Goal: Task Accomplishment & Management: Use online tool/utility

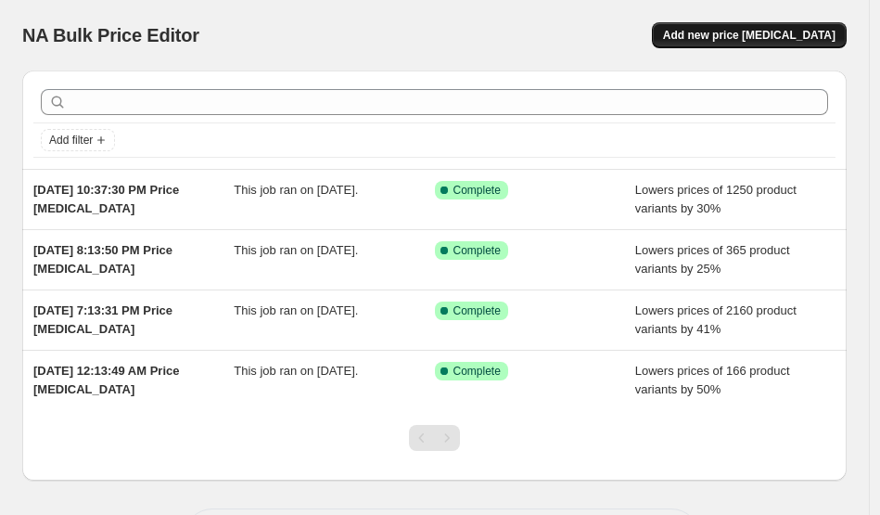
click at [762, 40] on span "Add new price [MEDICAL_DATA]" at bounding box center [749, 35] width 172 height 15
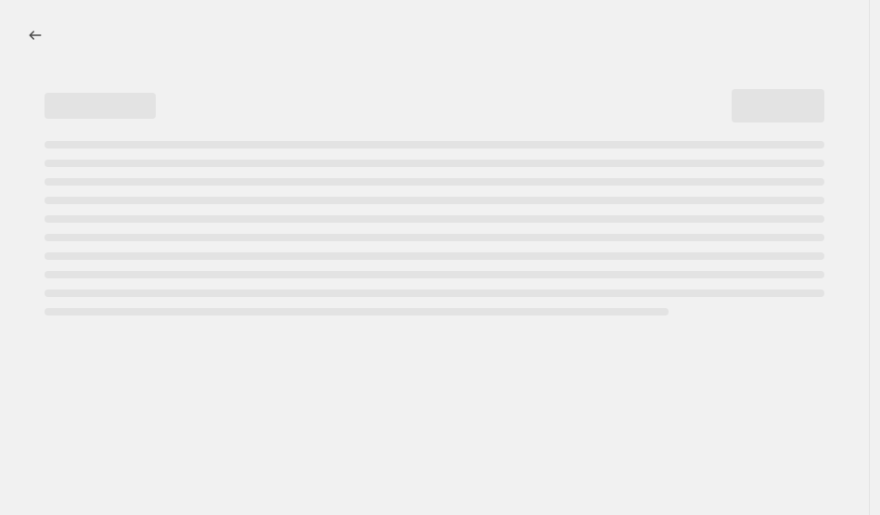
select select "percentage"
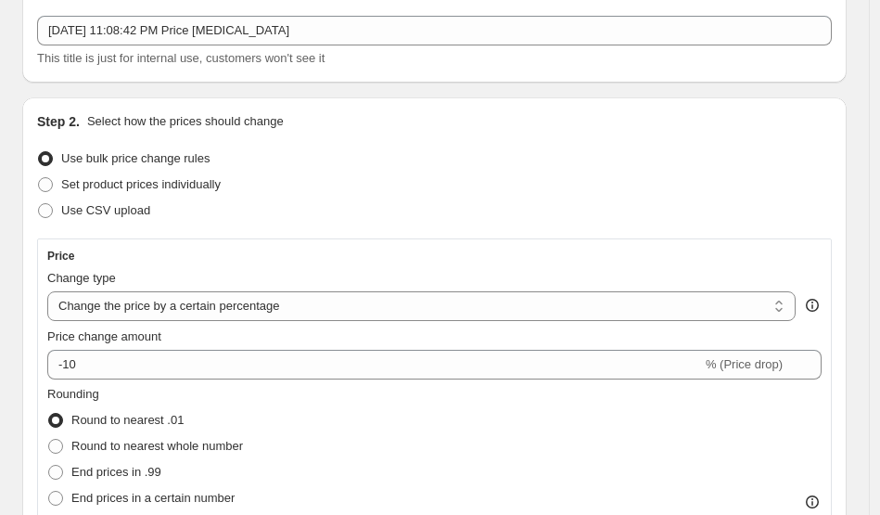
scroll to position [184, 0]
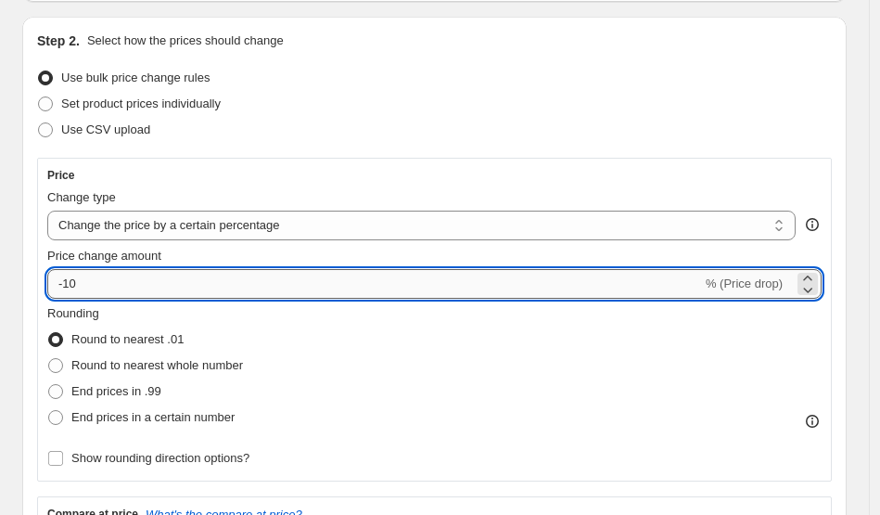
click at [200, 275] on input "-10" at bounding box center [374, 284] width 655 height 30
type input "-1"
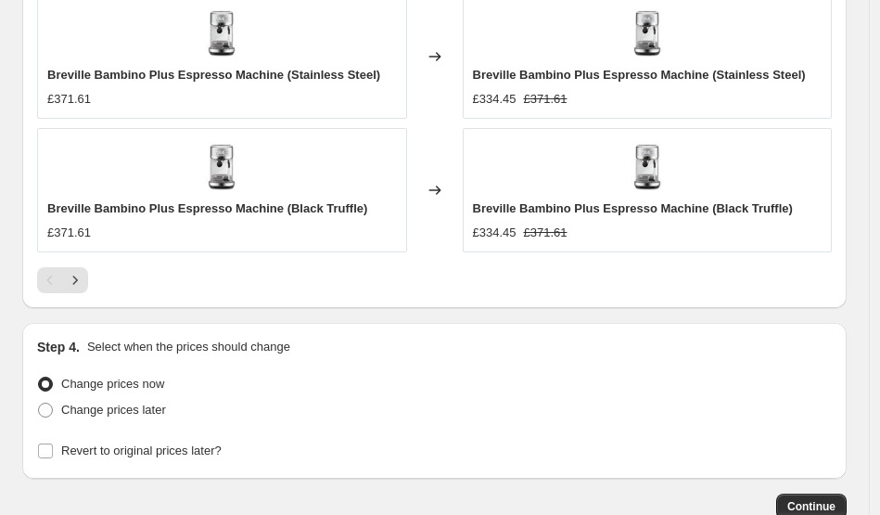
scroll to position [1835, 0]
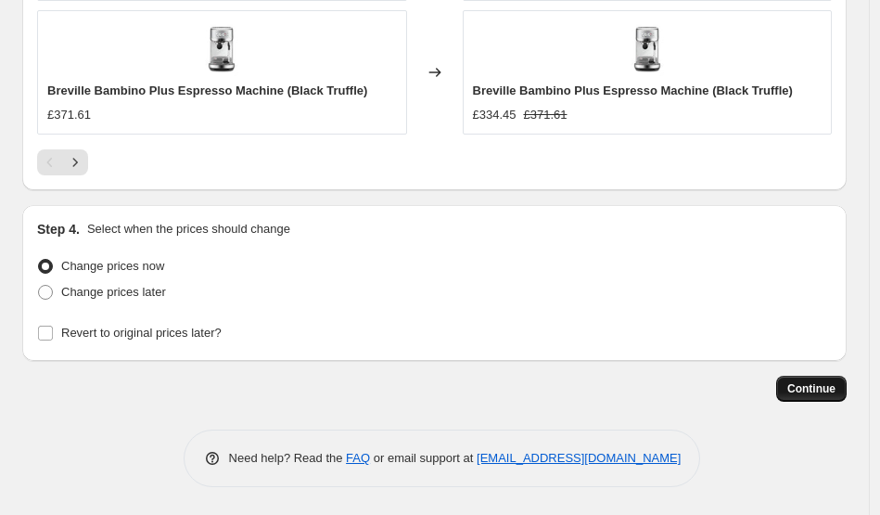
type input "-35"
click at [811, 391] on span "Continue" at bounding box center [811, 388] width 48 height 15
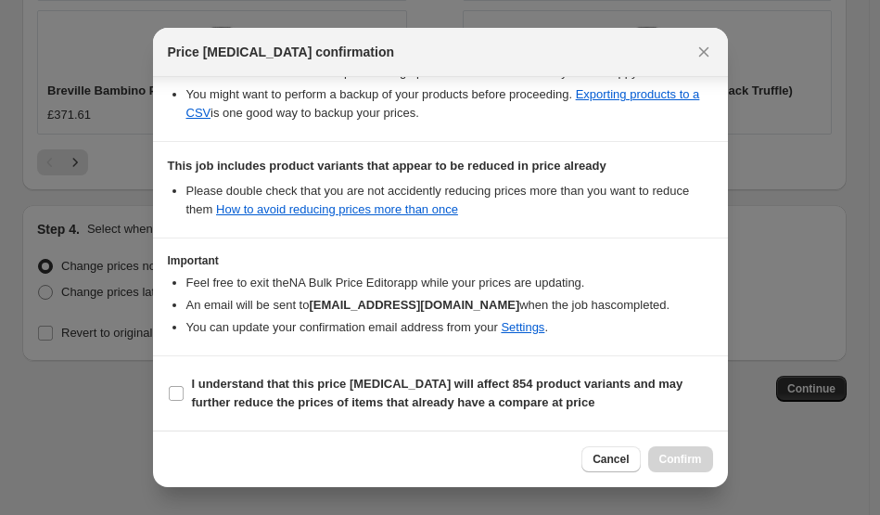
scroll to position [375, 0]
click at [509, 382] on b "I understand that this price [MEDICAL_DATA] will affect 854 product variants an…" at bounding box center [437, 392] width 491 height 32
click at [184, 386] on input "I understand that this price [MEDICAL_DATA] will affect 854 product variants an…" at bounding box center [176, 393] width 15 height 15
checkbox input "true"
click at [698, 451] on span "Confirm" at bounding box center [680, 458] width 43 height 15
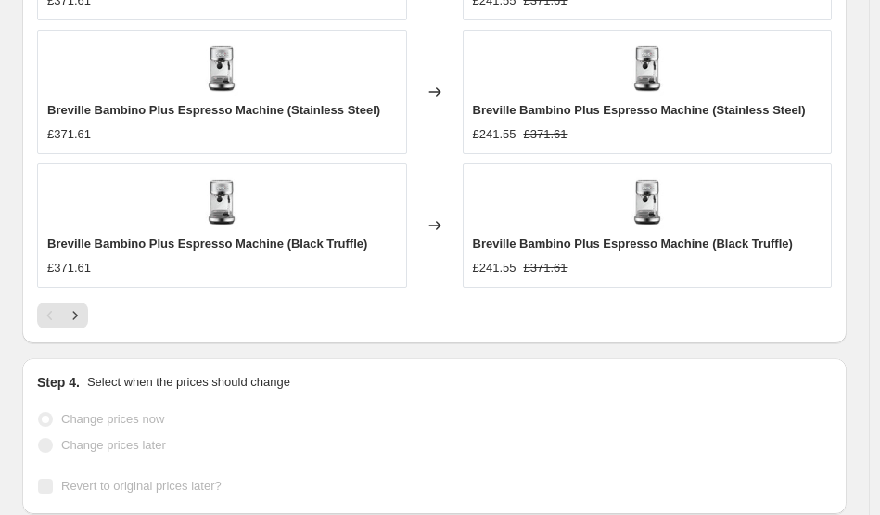
scroll to position [1883, 0]
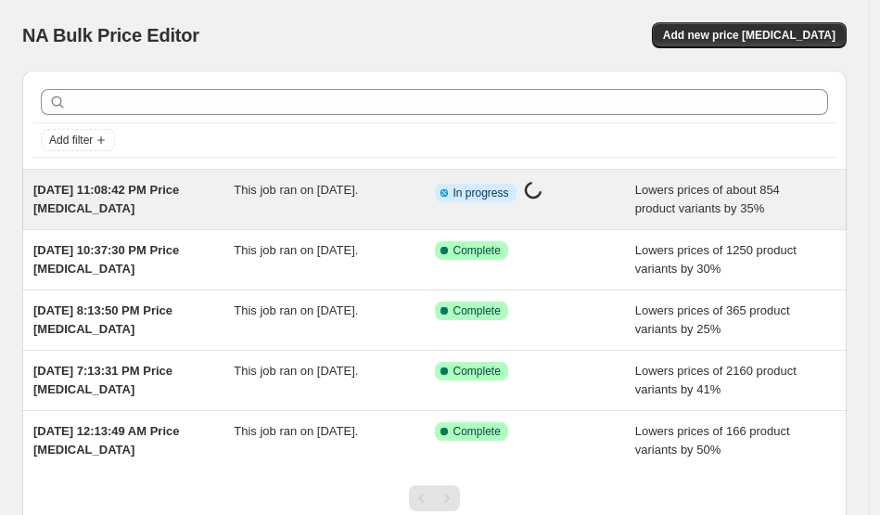
click at [311, 197] on div "This job ran on [DATE]." at bounding box center [334, 199] width 200 height 37
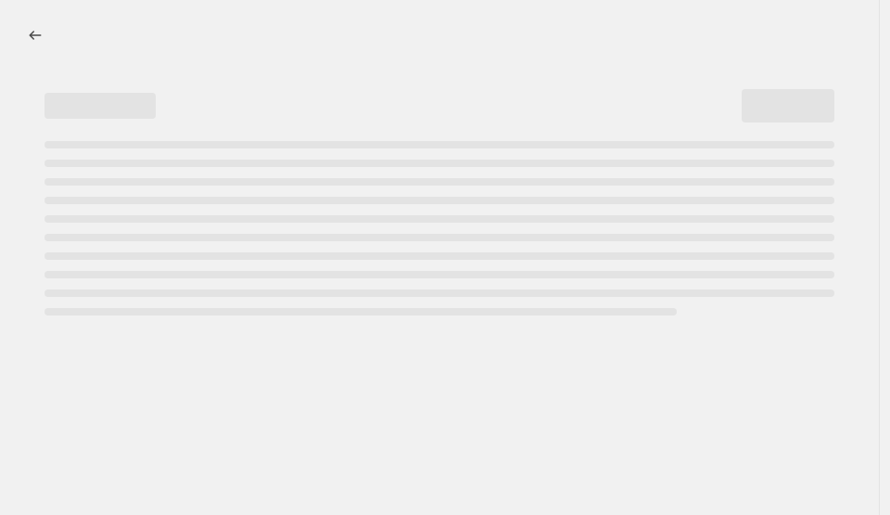
select select "percentage"
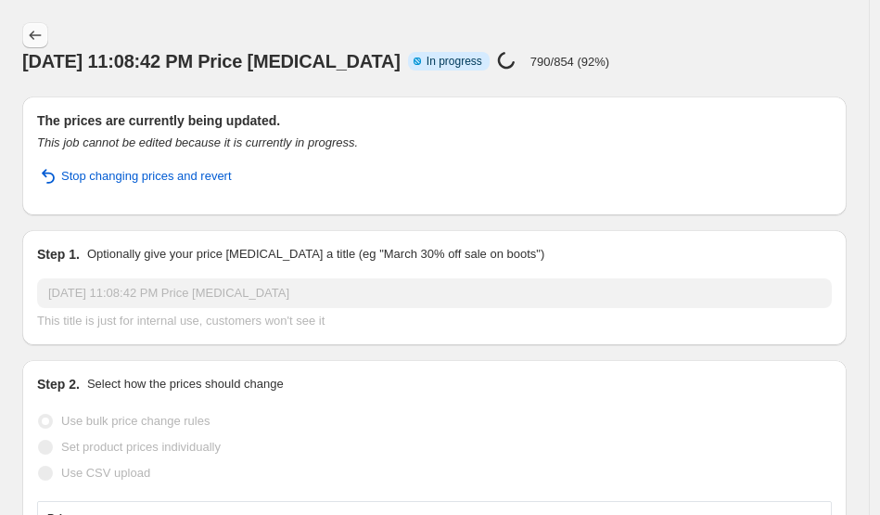
click at [29, 32] on icon "Price change jobs" at bounding box center [35, 35] width 19 height 19
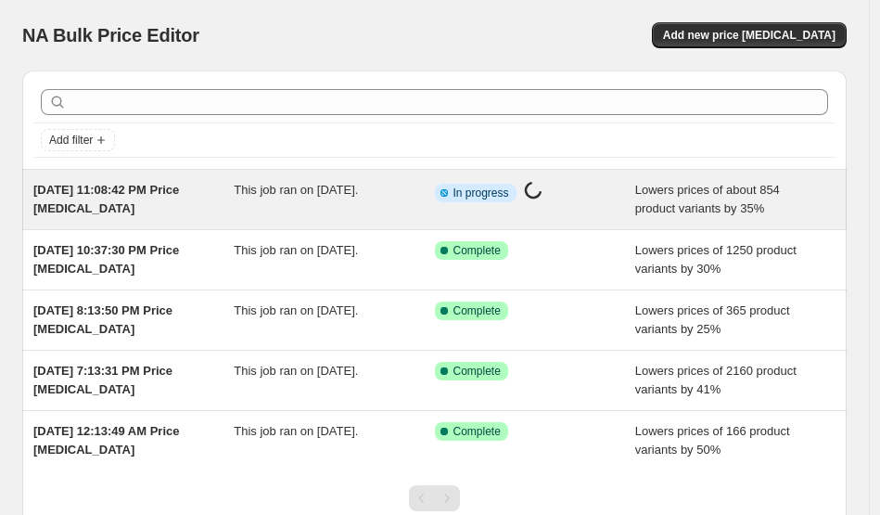
click at [358, 194] on span "This job ran on [DATE]." at bounding box center [296, 190] width 124 height 14
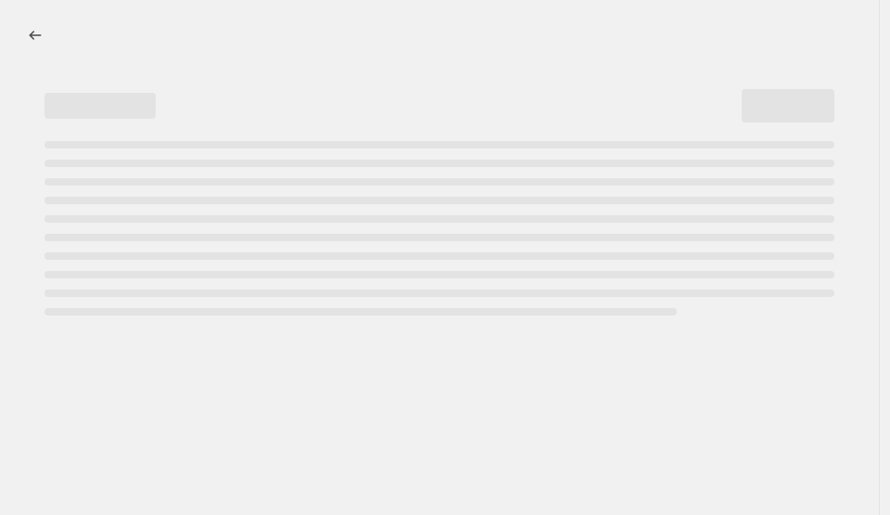
select select "percentage"
